Goal: Download file/media

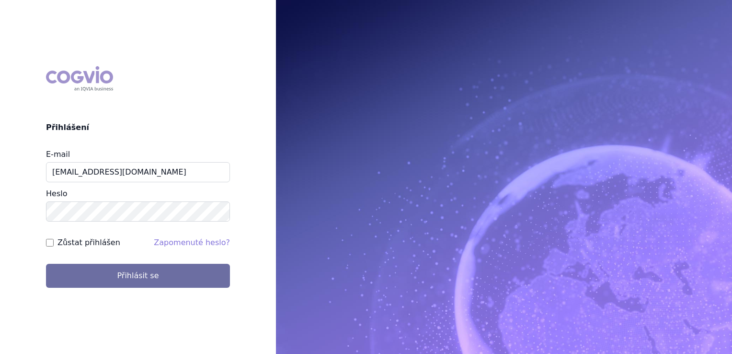
click at [138, 277] on button "Přihlásit se" at bounding box center [138, 276] width 184 height 24
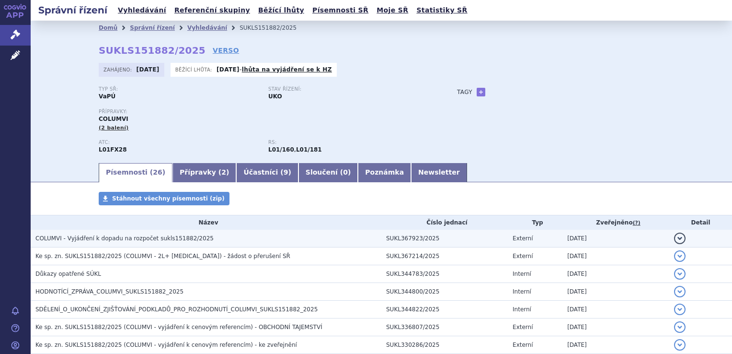
click at [187, 238] on span "COLUMVI - Vyjádření k dopadu na rozpočet sukls151882/2025" at bounding box center [124, 238] width 178 height 7
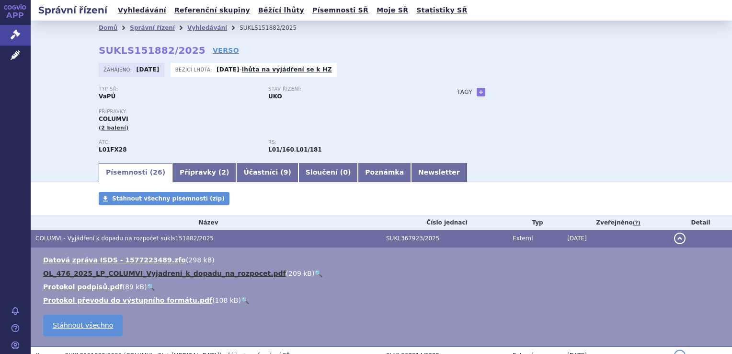
click at [182, 275] on link "OL_476_2025_LP_COLUMVI_Vyjadreni_k_dopadu_na_rozpocet.pdf" at bounding box center [164, 273] width 243 height 8
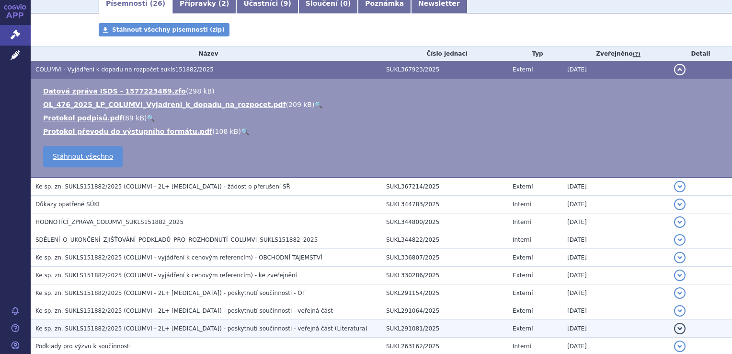
scroll to position [192, 0]
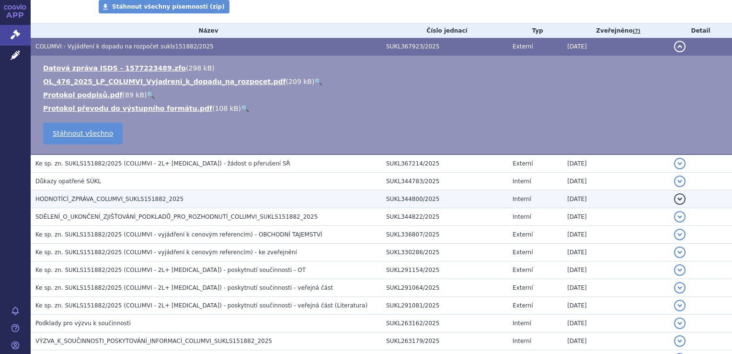
click at [115, 200] on span "HODNOTÍCÍ_ZPRÁVA_COLUMVI_SUKLS151882_2025" at bounding box center [109, 199] width 148 height 7
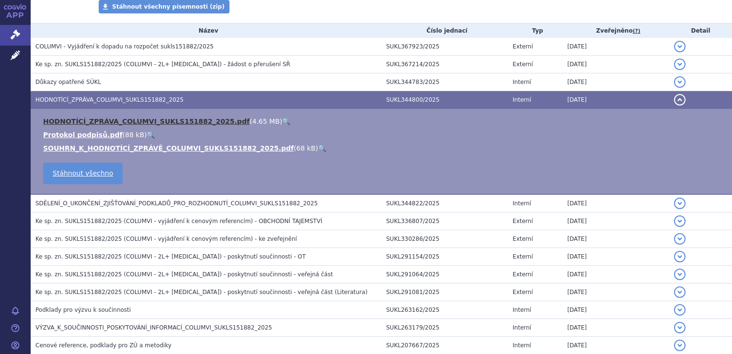
click at [142, 122] on link "HODNOTÍCÍ_ZPRÁVA_COLUMVI_SUKLS151882_2025.pdf" at bounding box center [146, 121] width 207 height 8
